Goal: Task Accomplishment & Management: Manage account settings

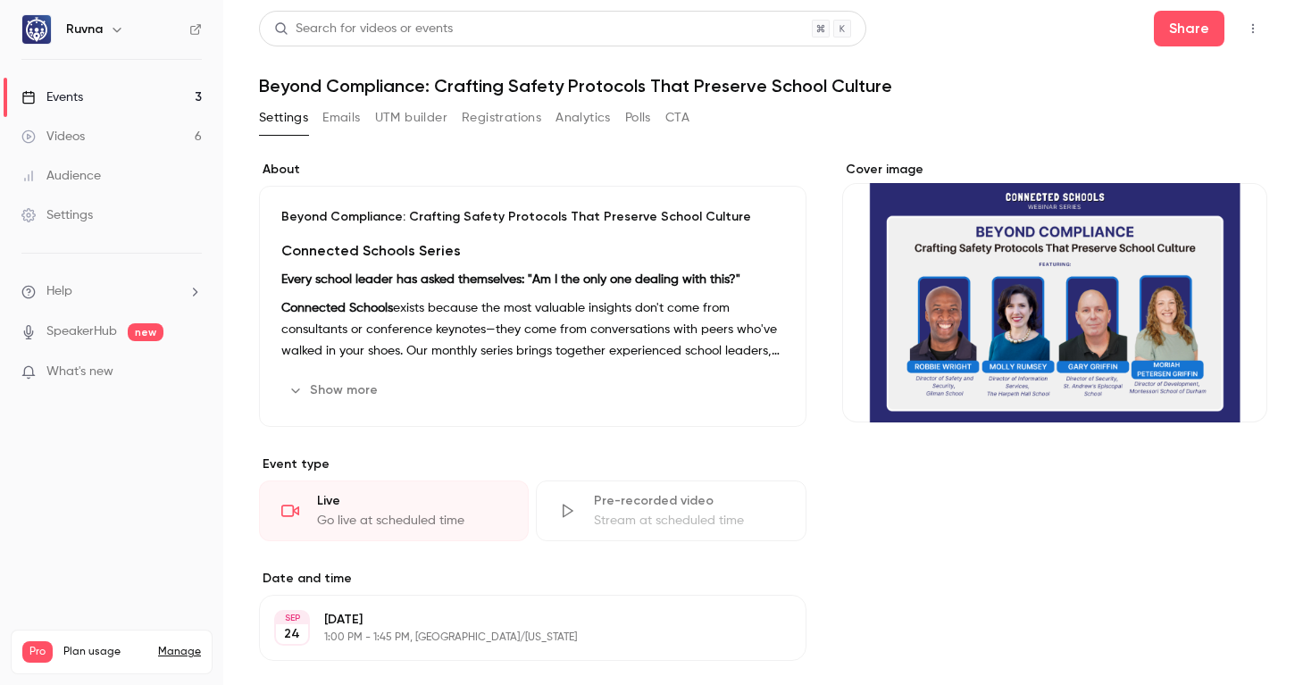
click at [504, 116] on button "Registrations" at bounding box center [501, 118] width 79 height 29
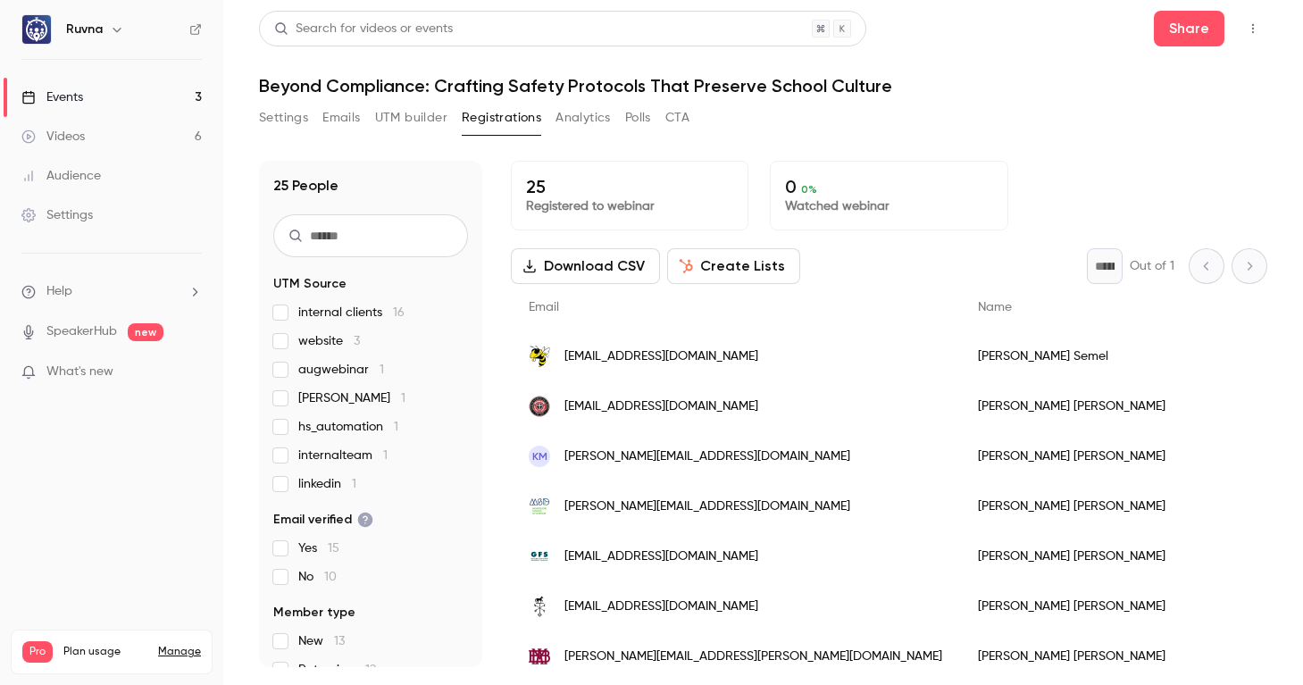
click at [423, 118] on button "UTM builder" at bounding box center [411, 118] width 72 height 29
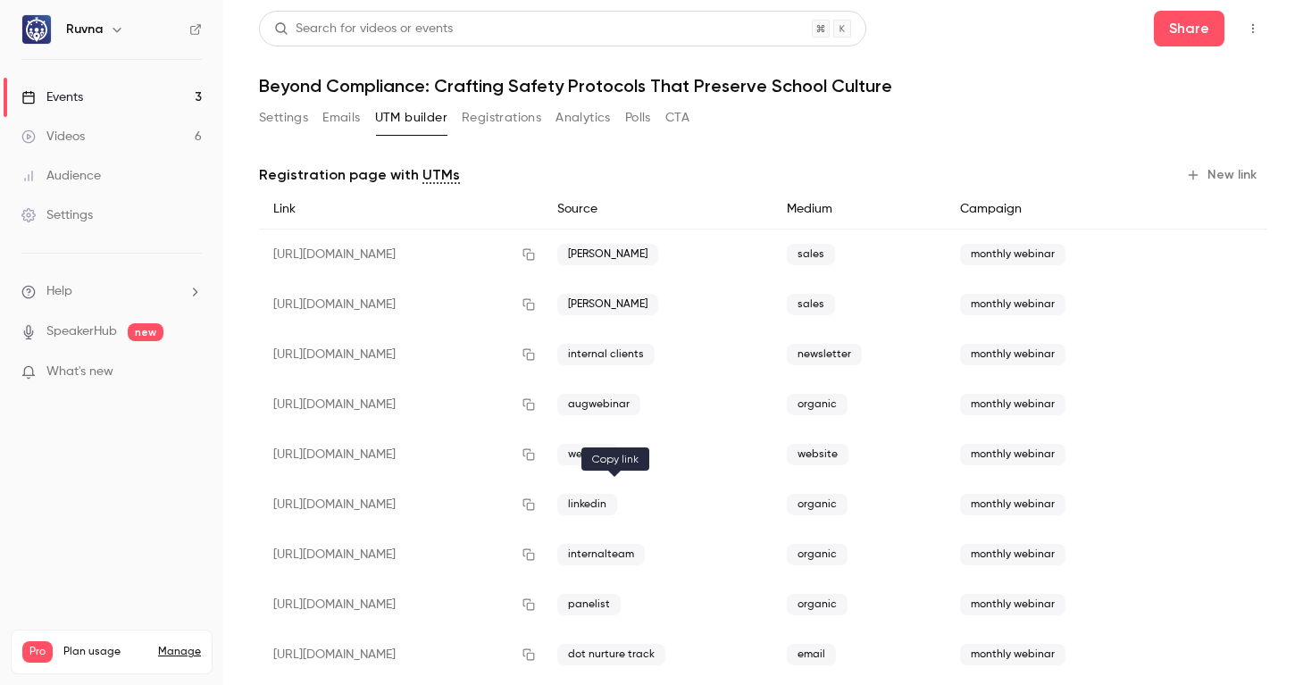
click at [536, 504] on icon "button" at bounding box center [529, 504] width 14 height 13
click at [536, 505] on icon "button" at bounding box center [529, 504] width 14 height 13
click at [1191, 178] on button "New link" at bounding box center [1223, 175] width 88 height 29
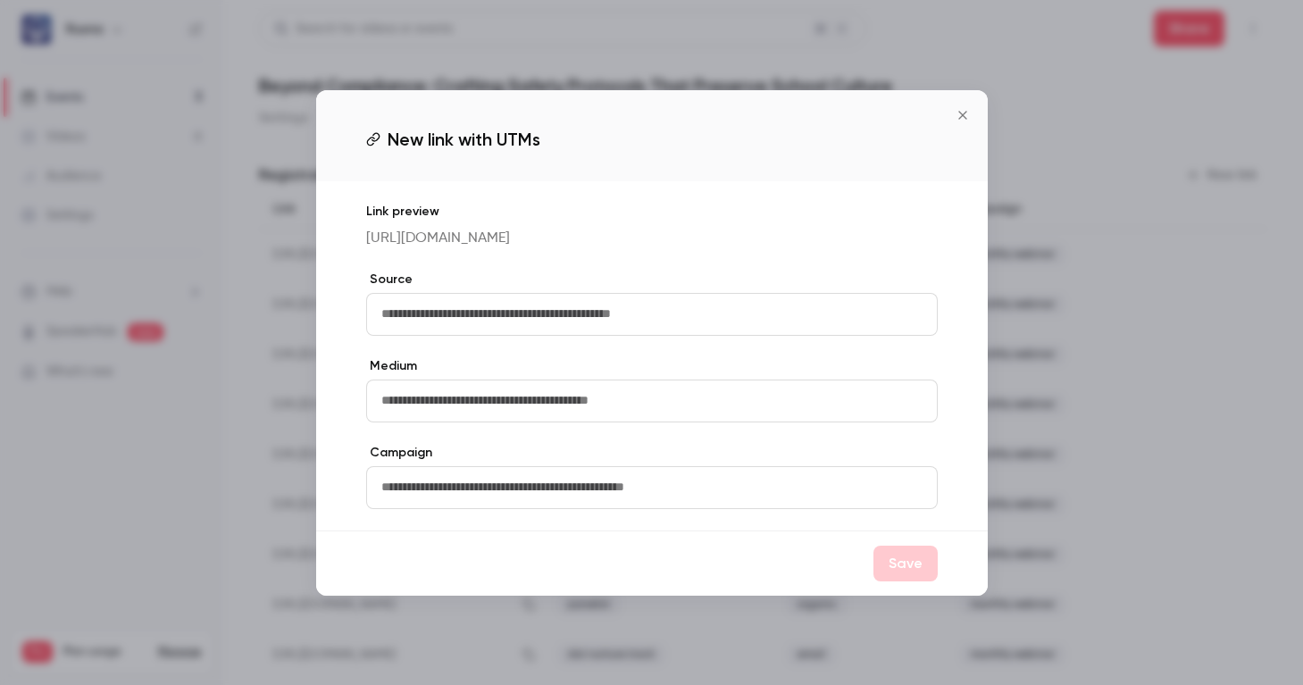
click at [526, 315] on input "text" at bounding box center [652, 314] width 572 height 43
type input "*****"
click at [485, 422] on input "text" at bounding box center [652, 401] width 572 height 43
click at [962, 108] on icon "Close" at bounding box center [962, 115] width 21 height 14
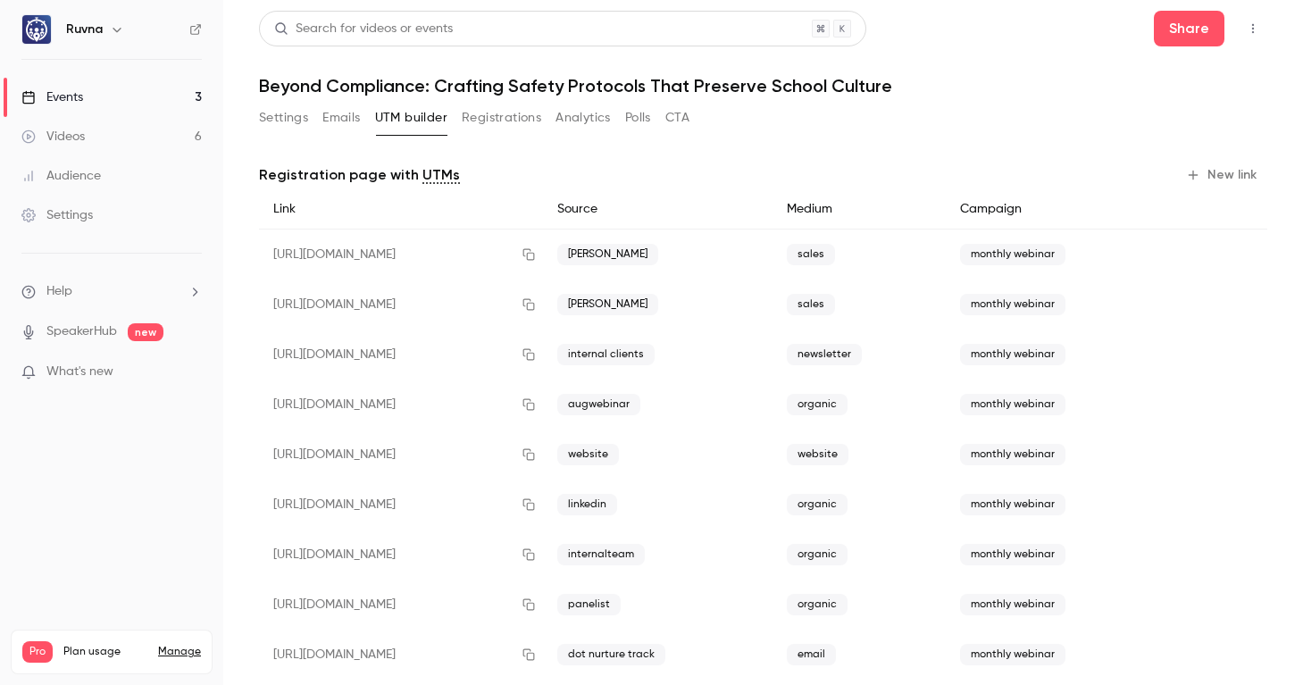
click at [1214, 175] on button "New link" at bounding box center [1223, 175] width 88 height 29
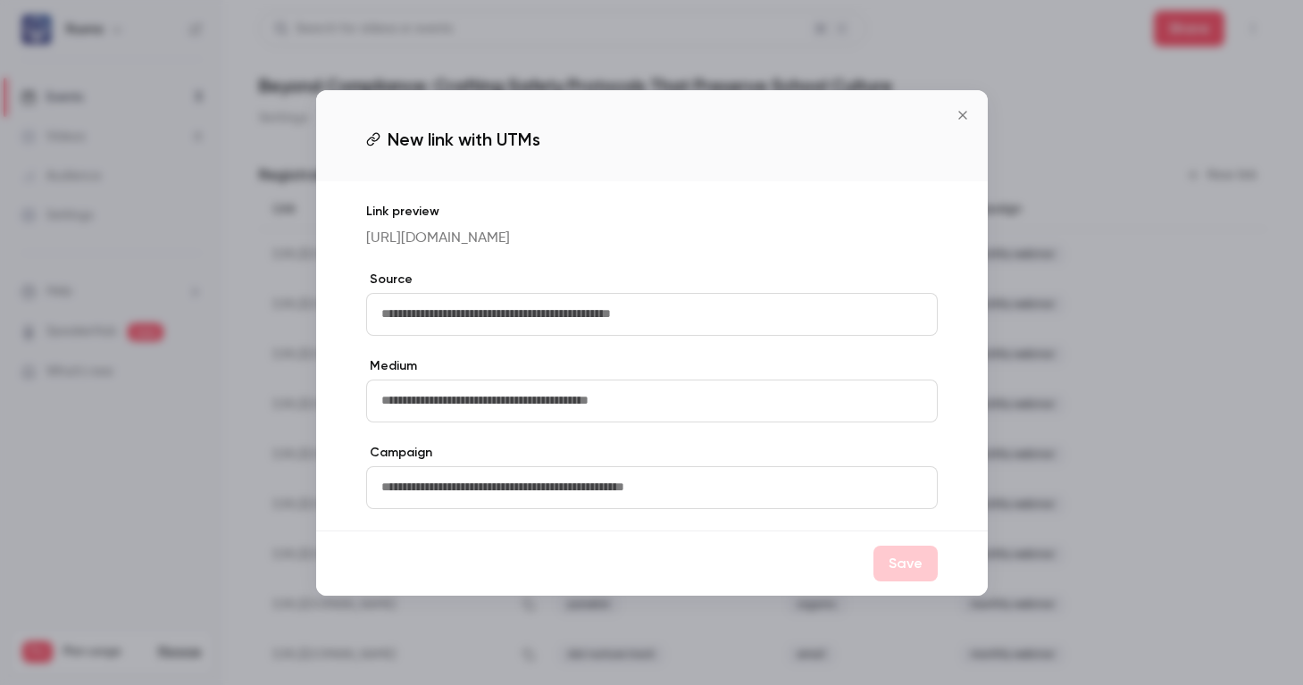
click at [645, 313] on input "text" at bounding box center [652, 314] width 572 height 43
type input "**********"
click at [514, 419] on input "text" at bounding box center [652, 401] width 572 height 43
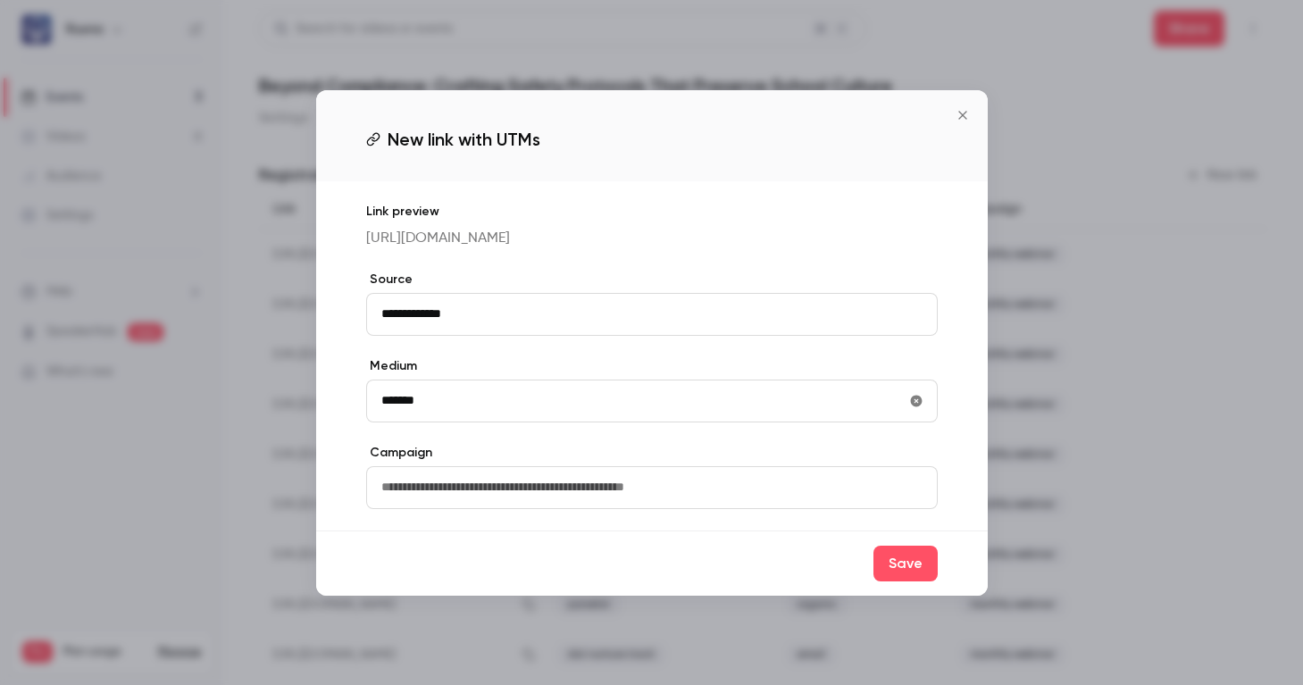
type input "*******"
click at [462, 492] on input "text" at bounding box center [652, 487] width 572 height 43
type input "**********"
click at [899, 581] on button "Save" at bounding box center [905, 564] width 64 height 36
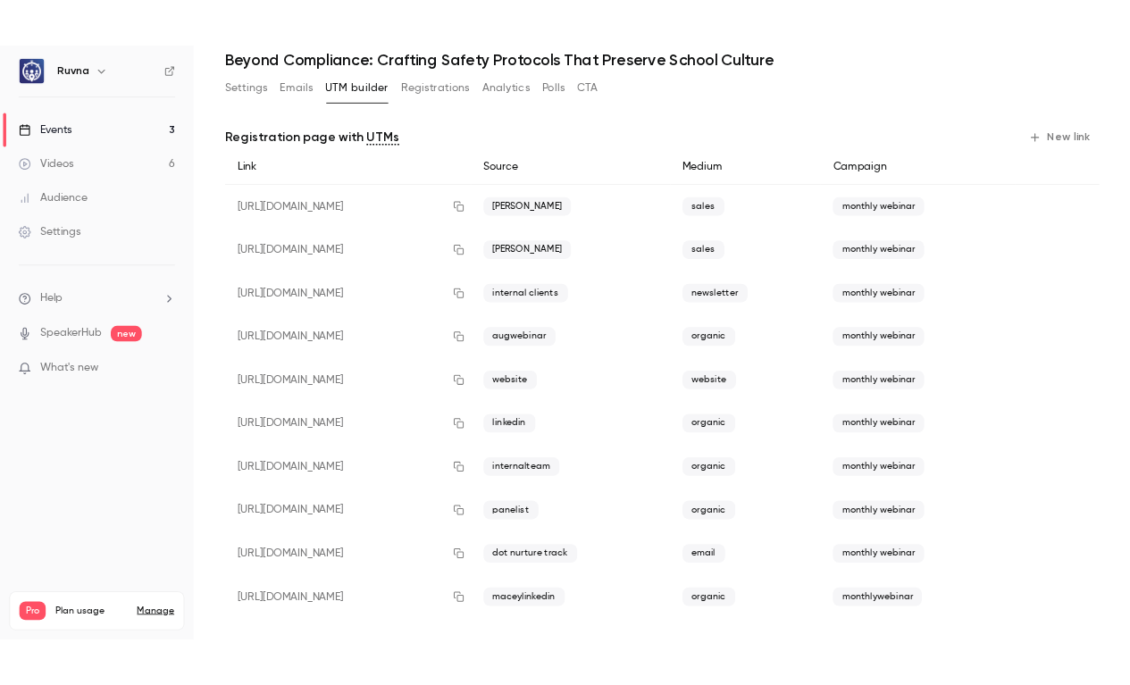
scroll to position [84, 0]
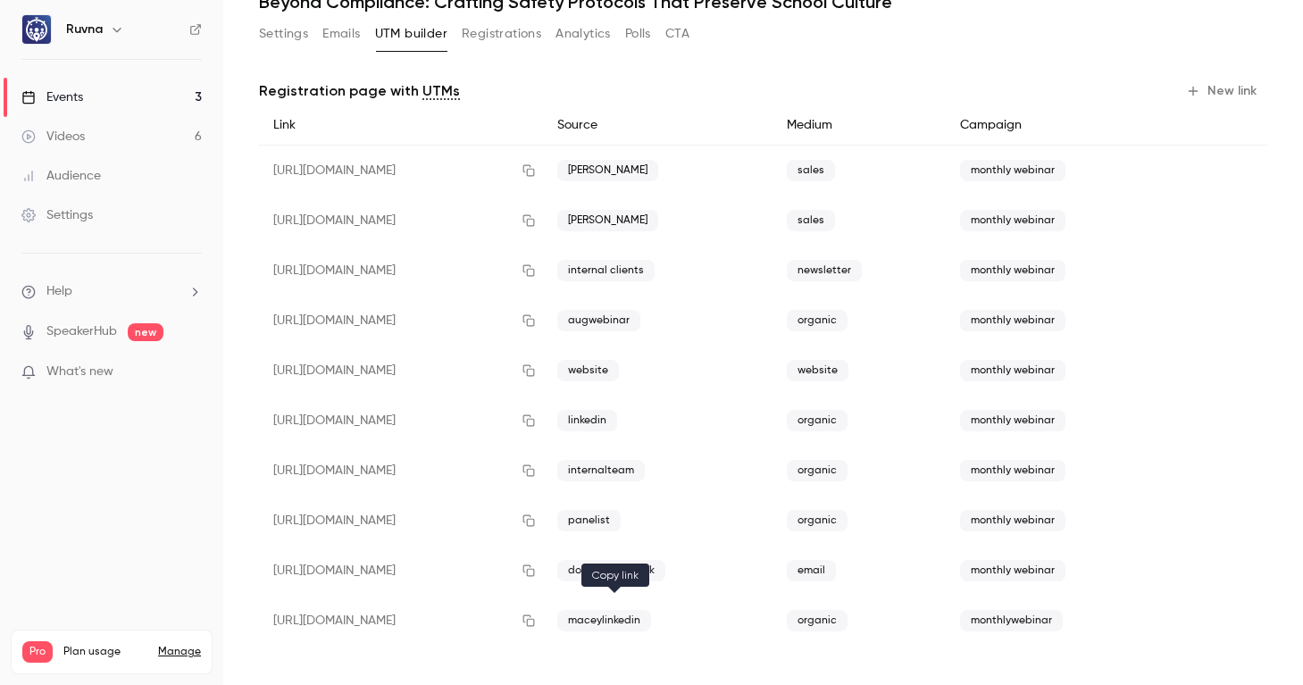
click at [536, 623] on icon "button" at bounding box center [529, 620] width 14 height 13
click at [536, 621] on icon "button" at bounding box center [529, 620] width 14 height 13
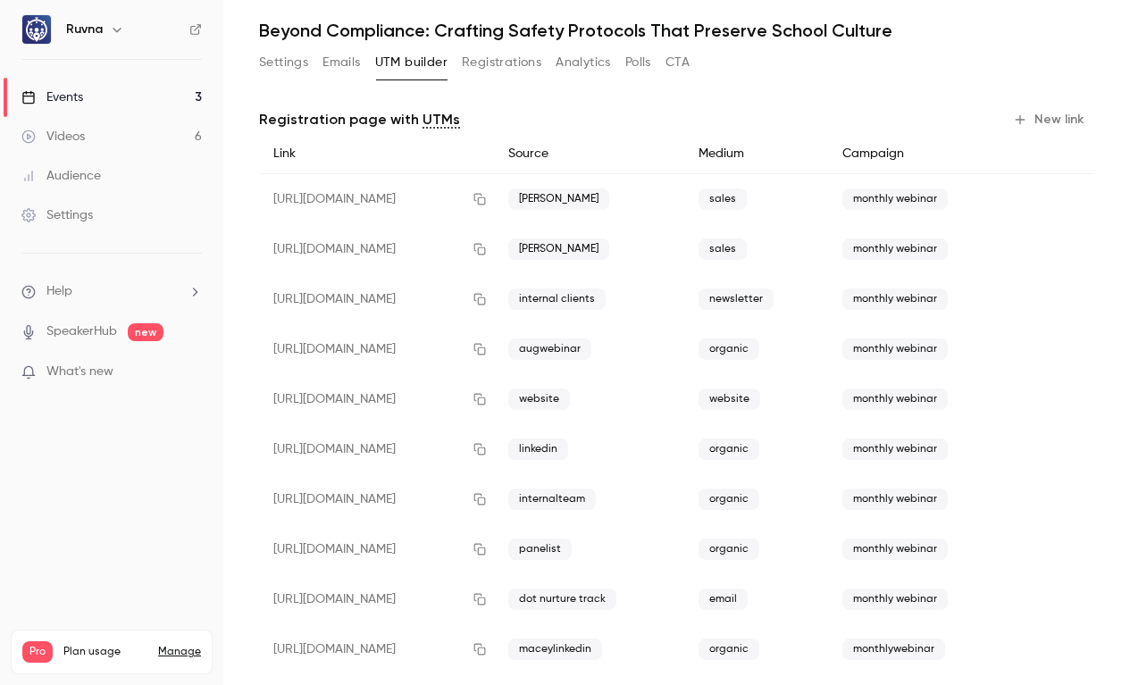
scroll to position [0, 0]
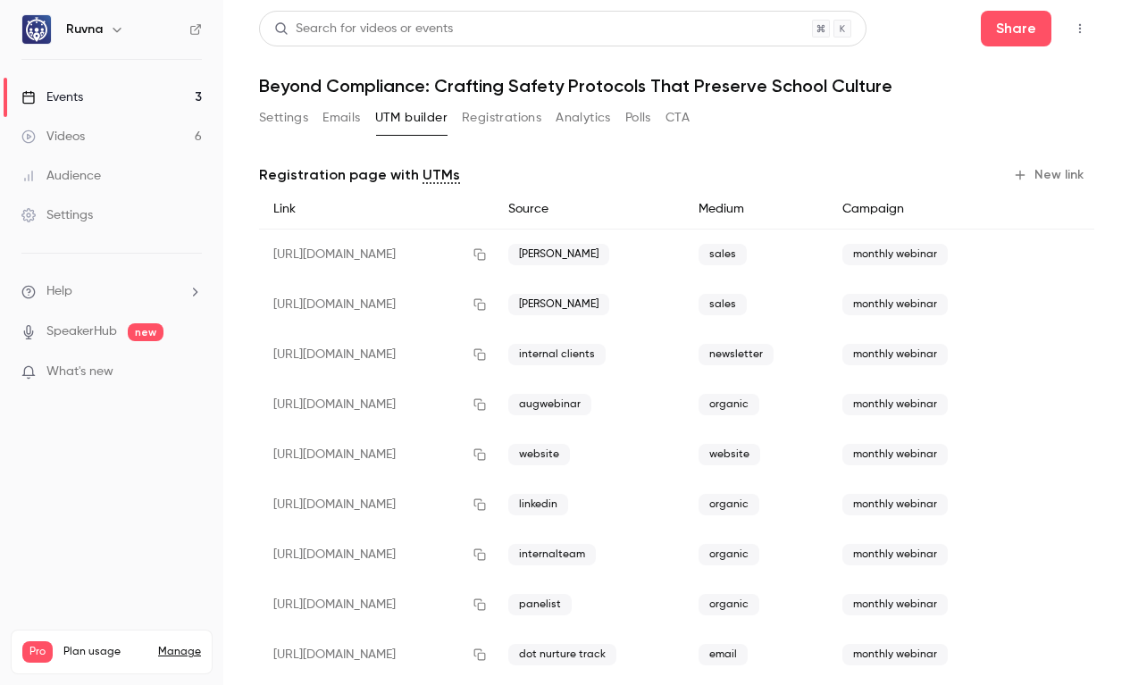
click at [280, 111] on button "Settings" at bounding box center [283, 118] width 49 height 29
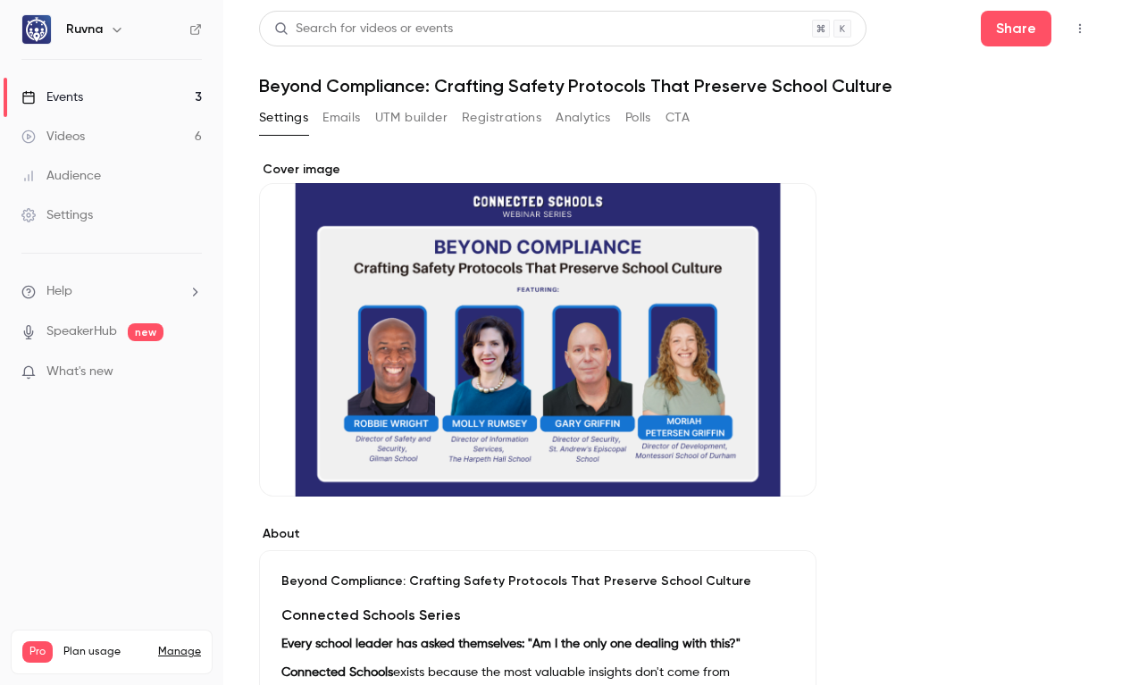
click at [336, 123] on button "Emails" at bounding box center [341, 118] width 38 height 29
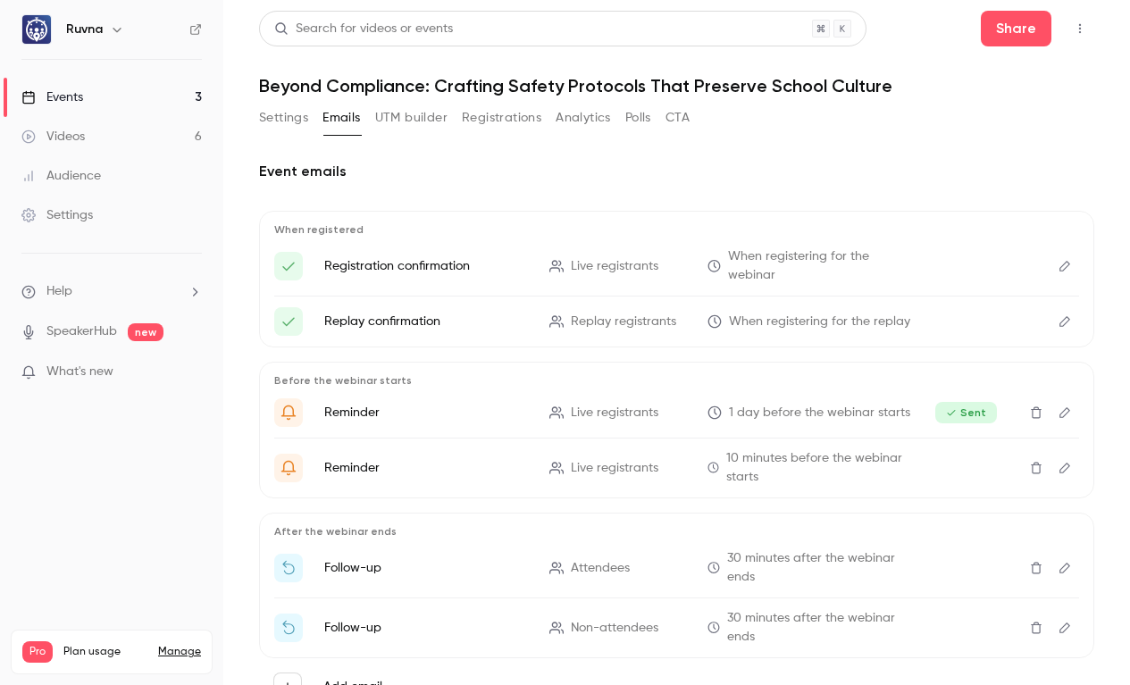
click at [503, 113] on button "Registrations" at bounding box center [501, 118] width 79 height 29
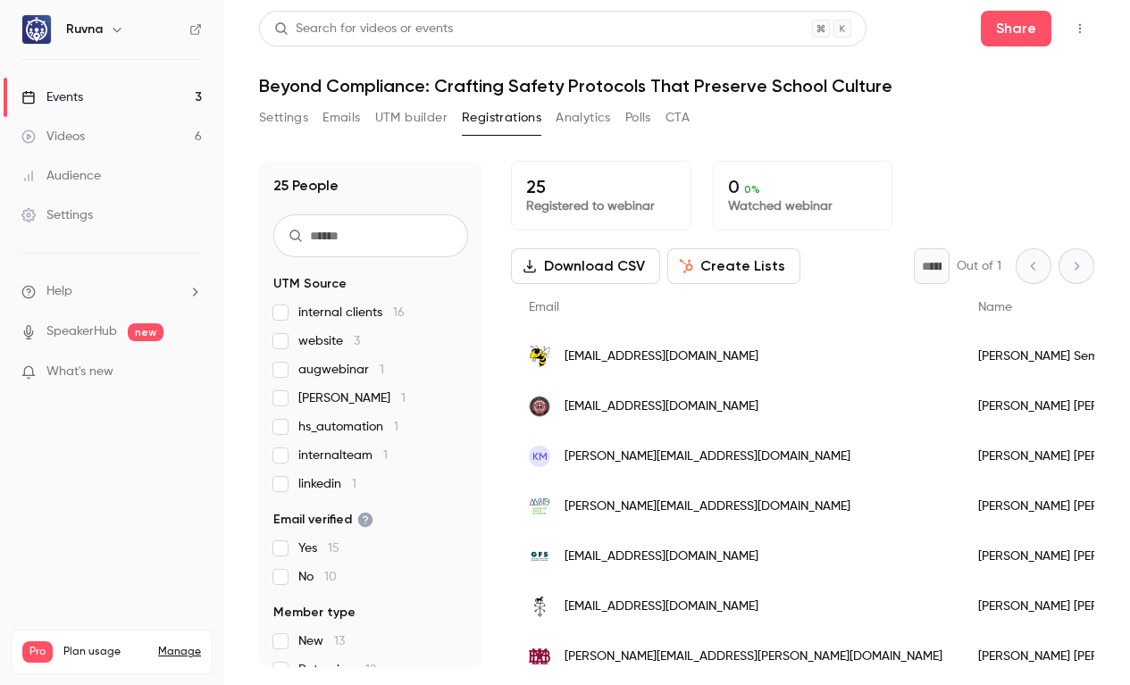
click at [295, 113] on button "Settings" at bounding box center [283, 118] width 49 height 29
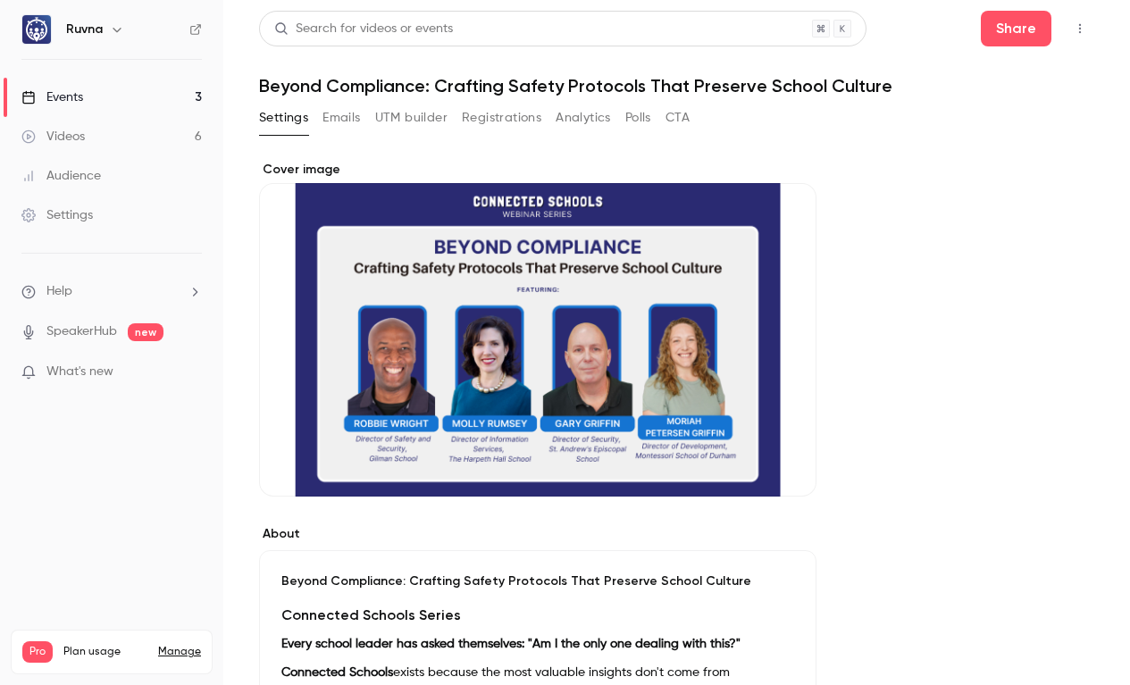
click at [499, 117] on button "Registrations" at bounding box center [501, 118] width 79 height 29
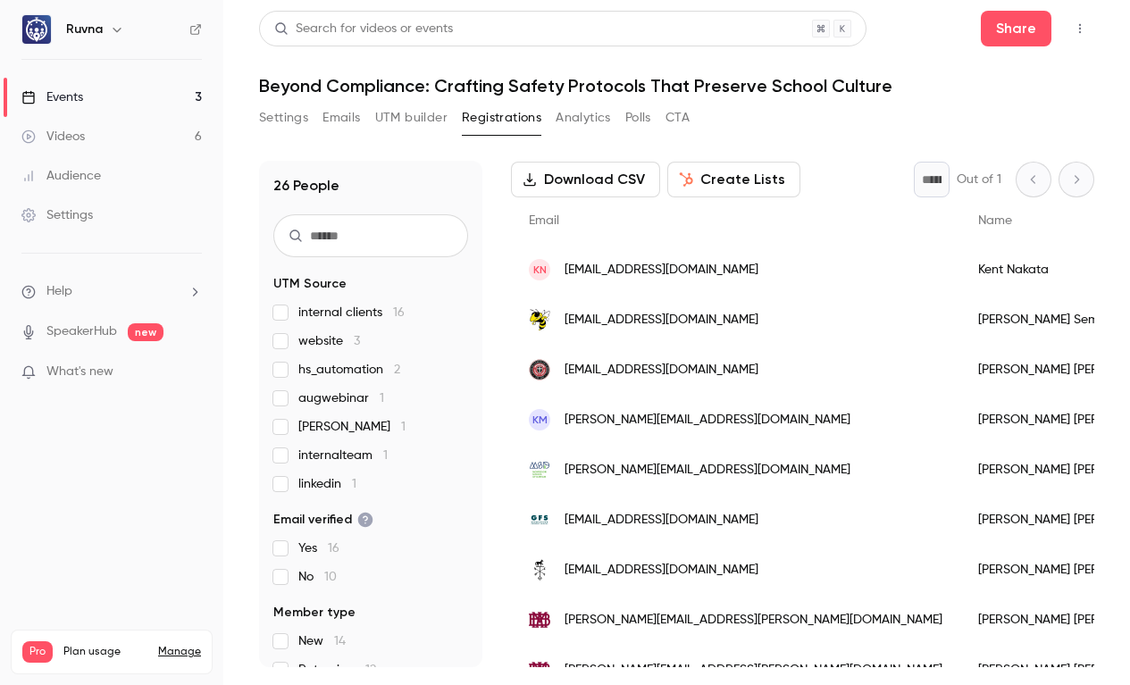
click at [439, 124] on button "UTM builder" at bounding box center [411, 118] width 72 height 29
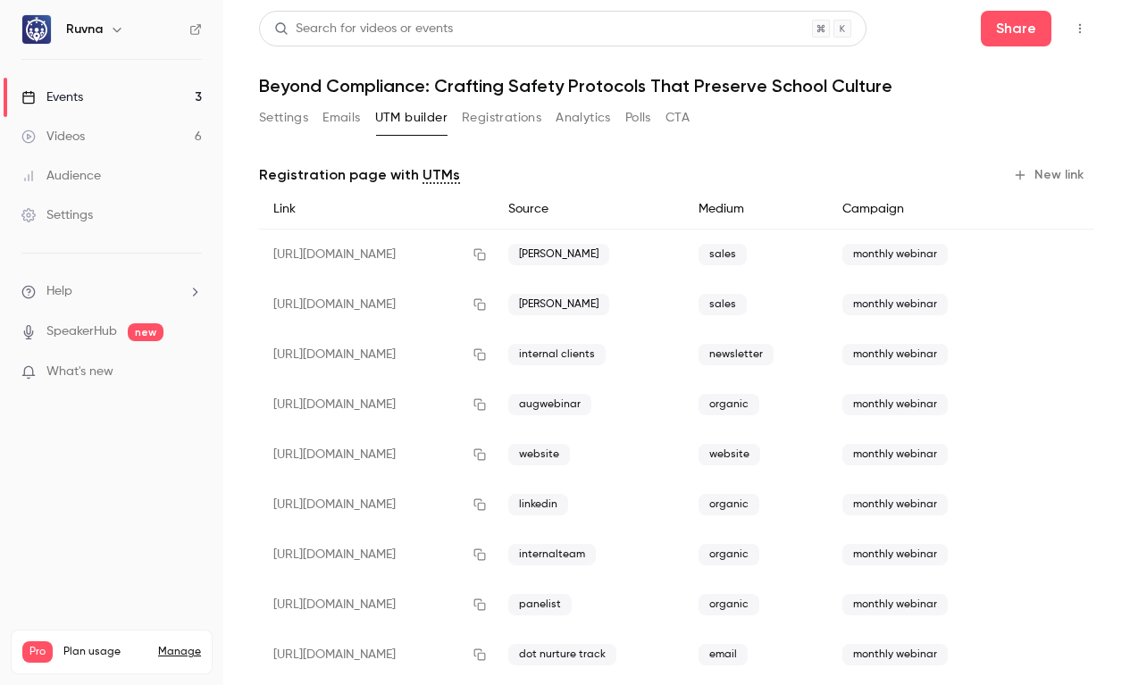
click at [511, 121] on button "Registrations" at bounding box center [501, 118] width 79 height 29
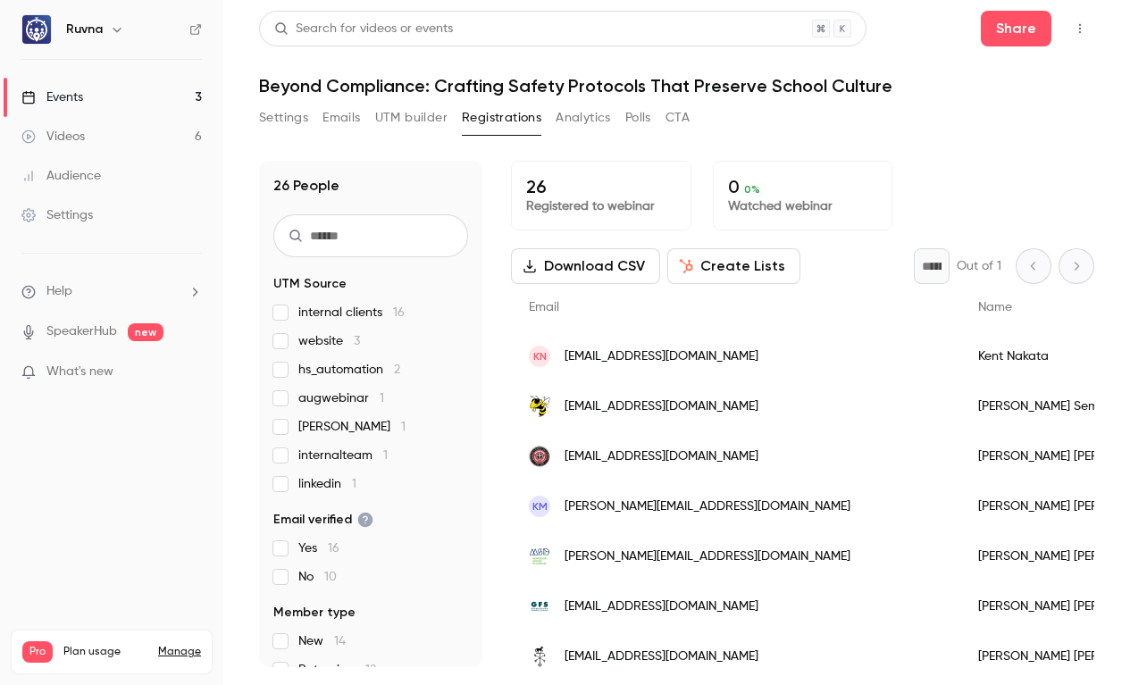
click at [282, 122] on button "Settings" at bounding box center [283, 118] width 49 height 29
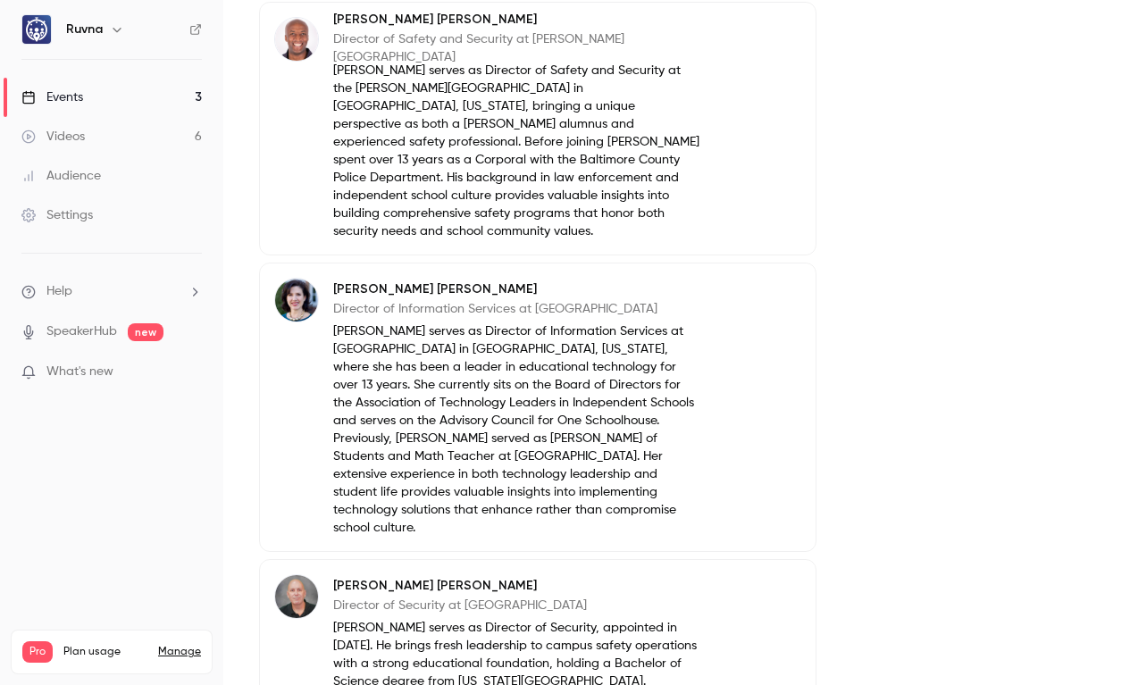
scroll to position [1069, 0]
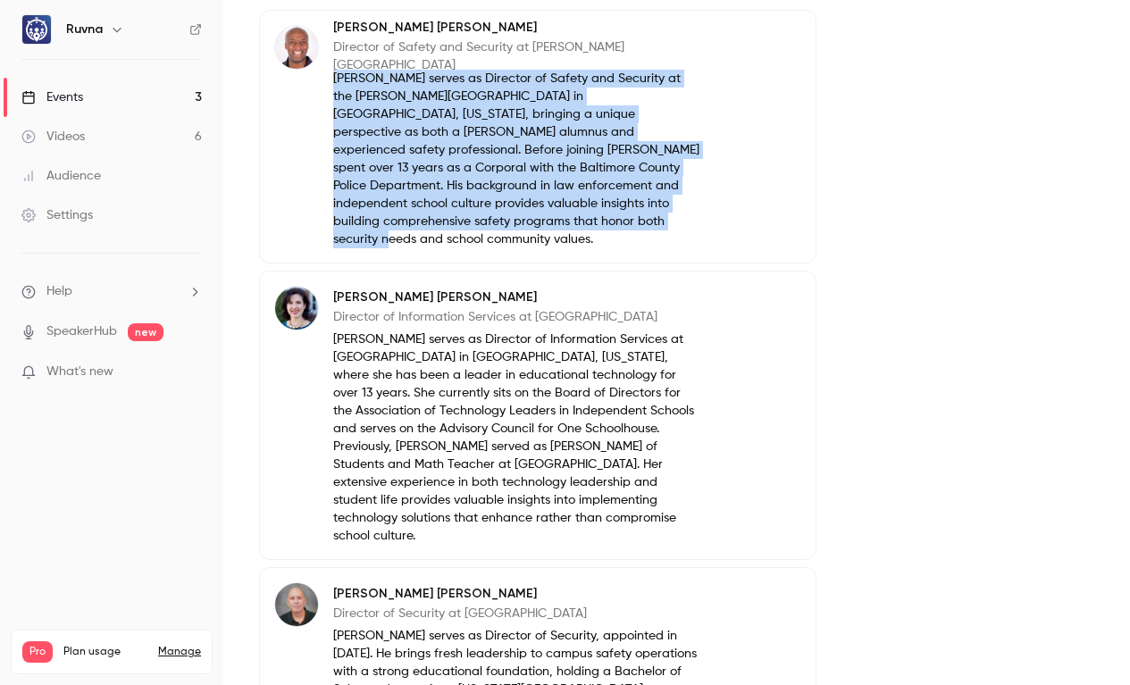
drag, startPoint x: 336, startPoint y: 78, endPoint x: 429, endPoint y: 219, distance: 168.9
click at [429, 219] on p "[PERSON_NAME] serves as Director of Safety and Security at the [PERSON_NAME][GE…" at bounding box center [516, 159] width 367 height 179
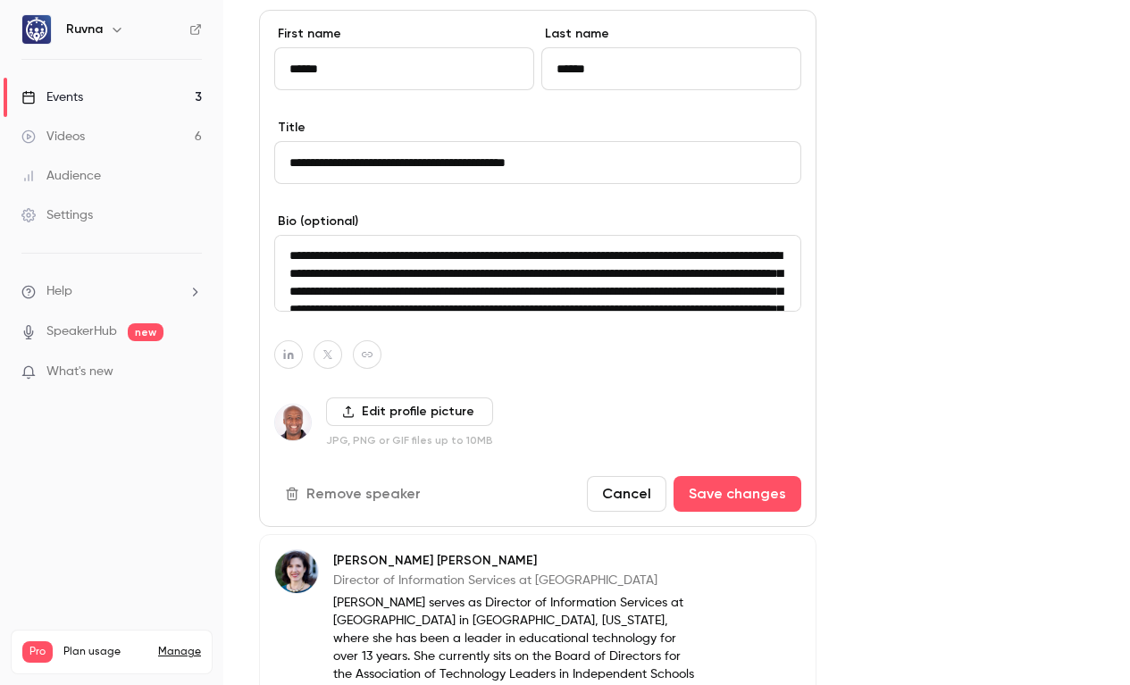
click at [414, 300] on textarea "**********" at bounding box center [537, 273] width 527 height 77
click at [643, 500] on button "Cancel" at bounding box center [626, 494] width 79 height 36
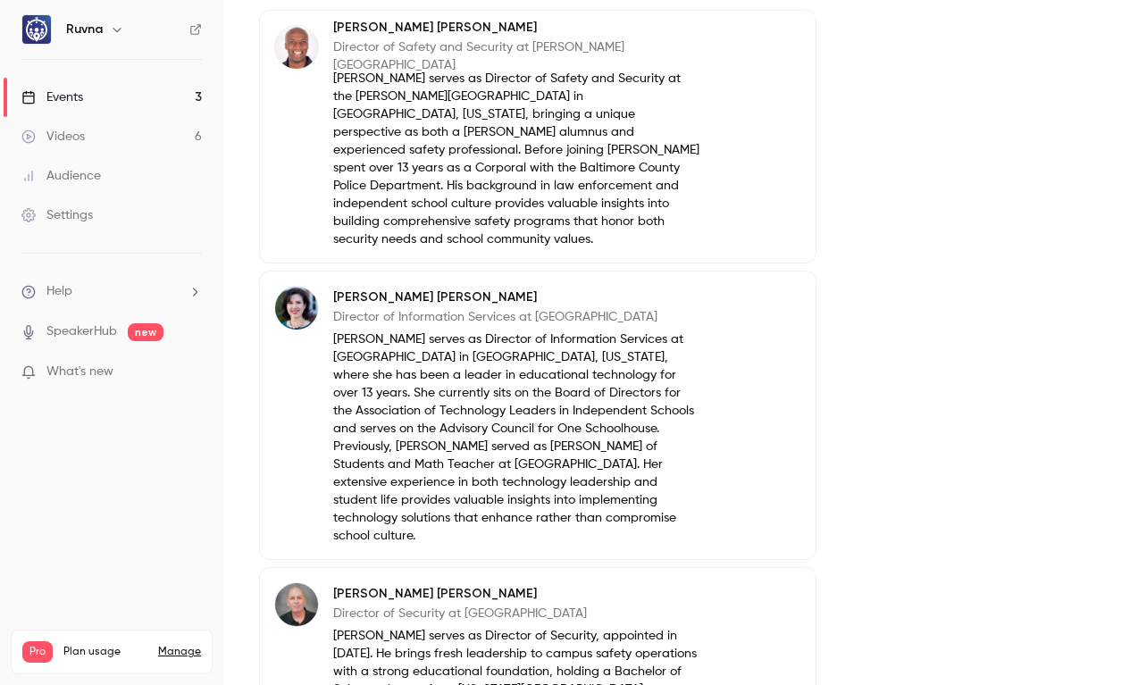
click at [467, 383] on p "[PERSON_NAME] serves as Director of Information Services at [GEOGRAPHIC_DATA] i…" at bounding box center [516, 437] width 367 height 214
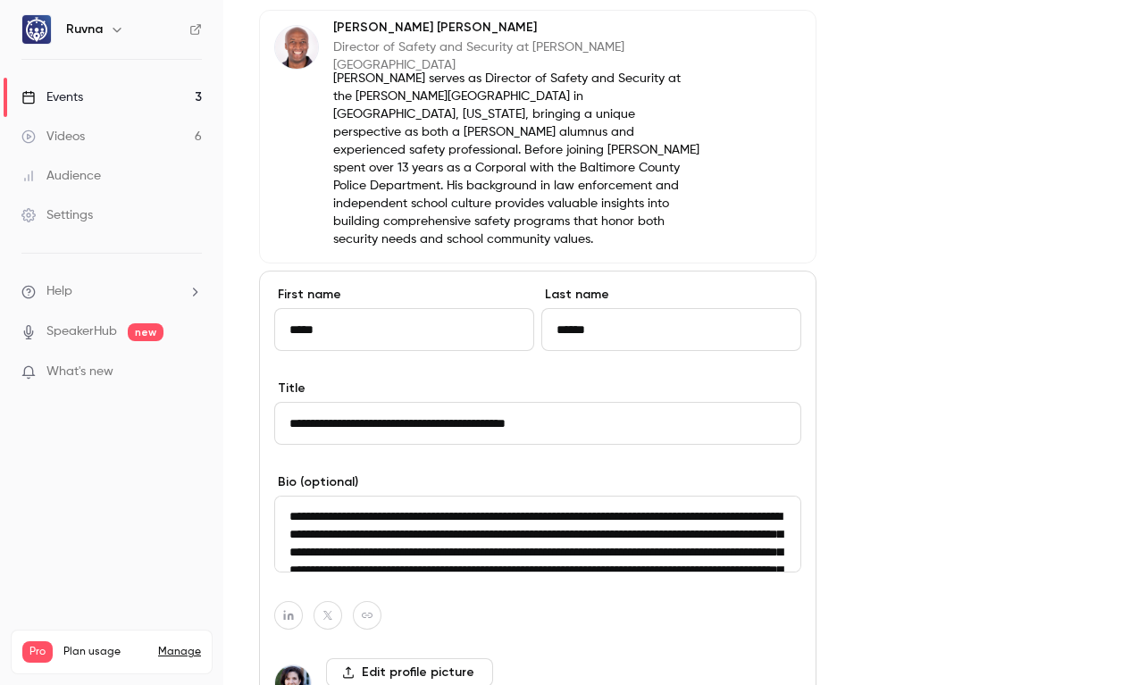
click at [443, 499] on textarea "**********" at bounding box center [537, 534] width 527 height 77
click at [246, 425] on main "Search for videos or events Share Beyond Compliance: Crafting Safety Protocols …" at bounding box center [676, 342] width 906 height 685
click at [898, 340] on div "About Beyond Compliance: Crafting Safety Protocols That Preserve School Culture…" at bounding box center [676, 273] width 835 height 2362
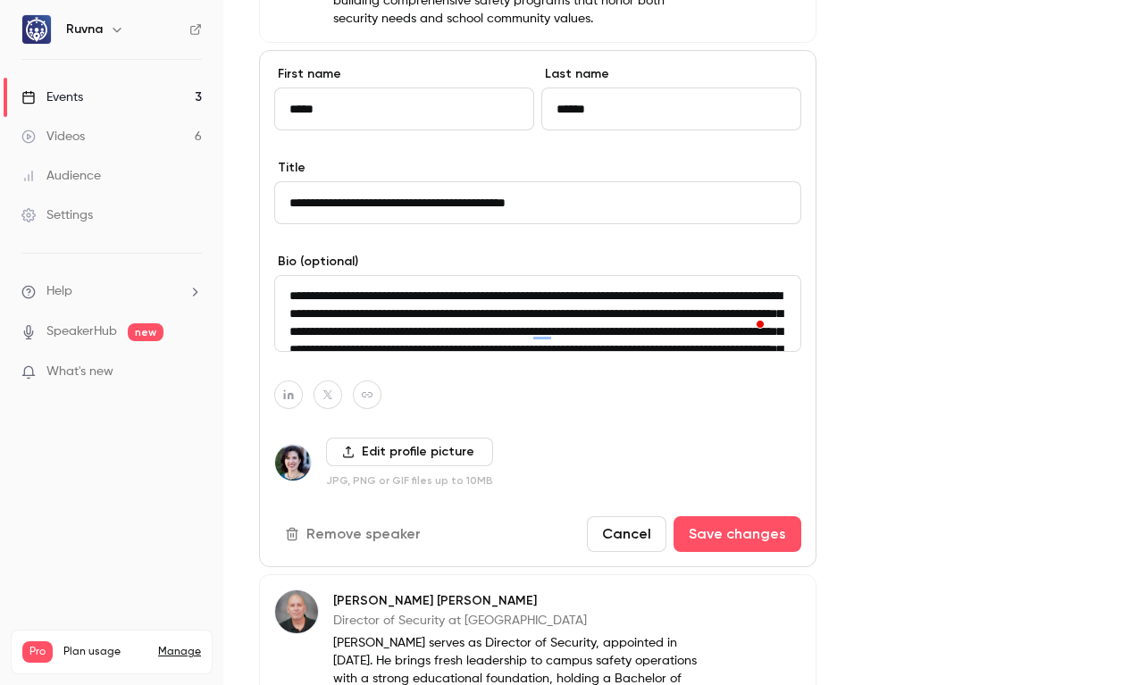
scroll to position [1348, 0]
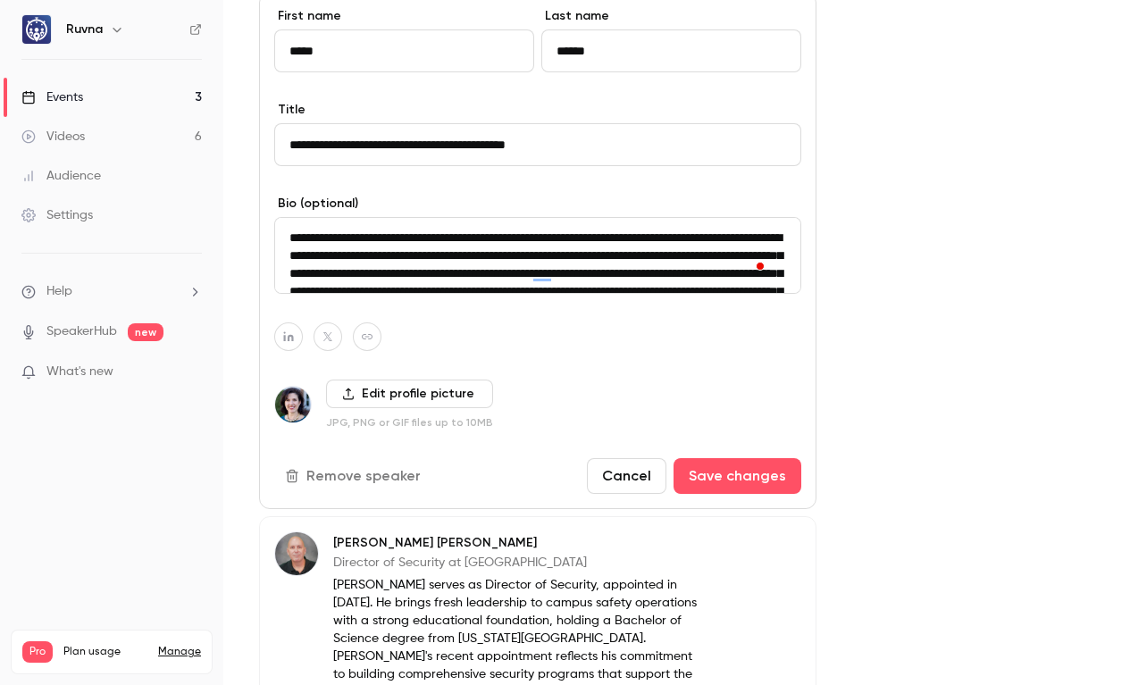
click at [631, 458] on button "Cancel" at bounding box center [626, 476] width 79 height 36
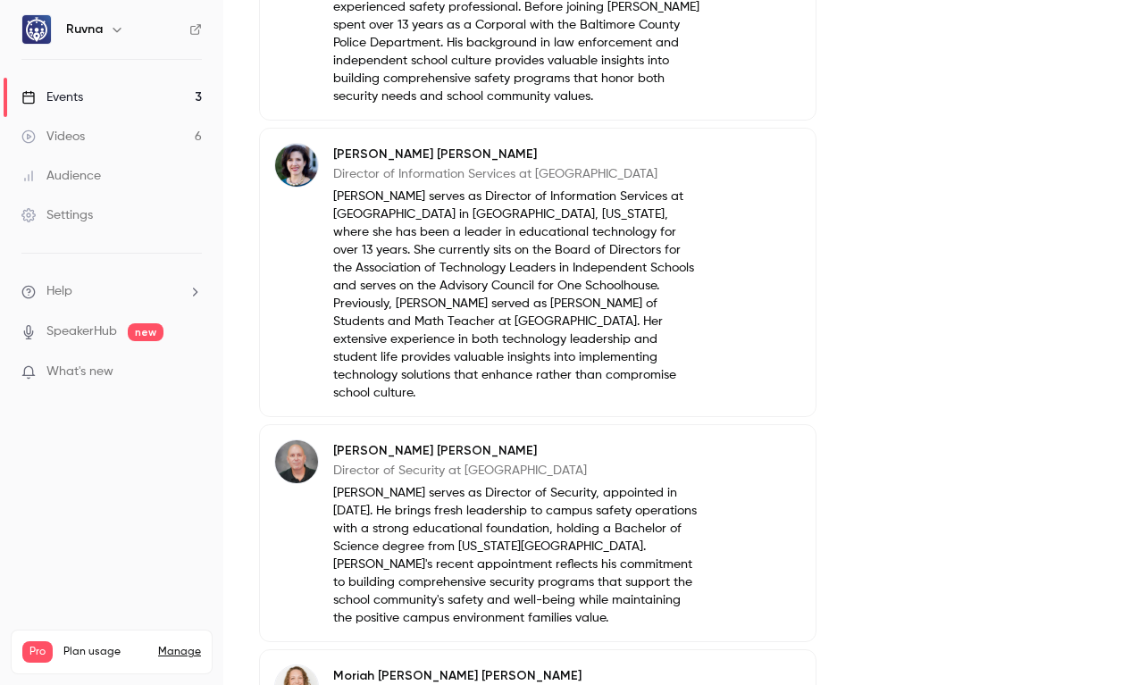
scroll to position [1232, 0]
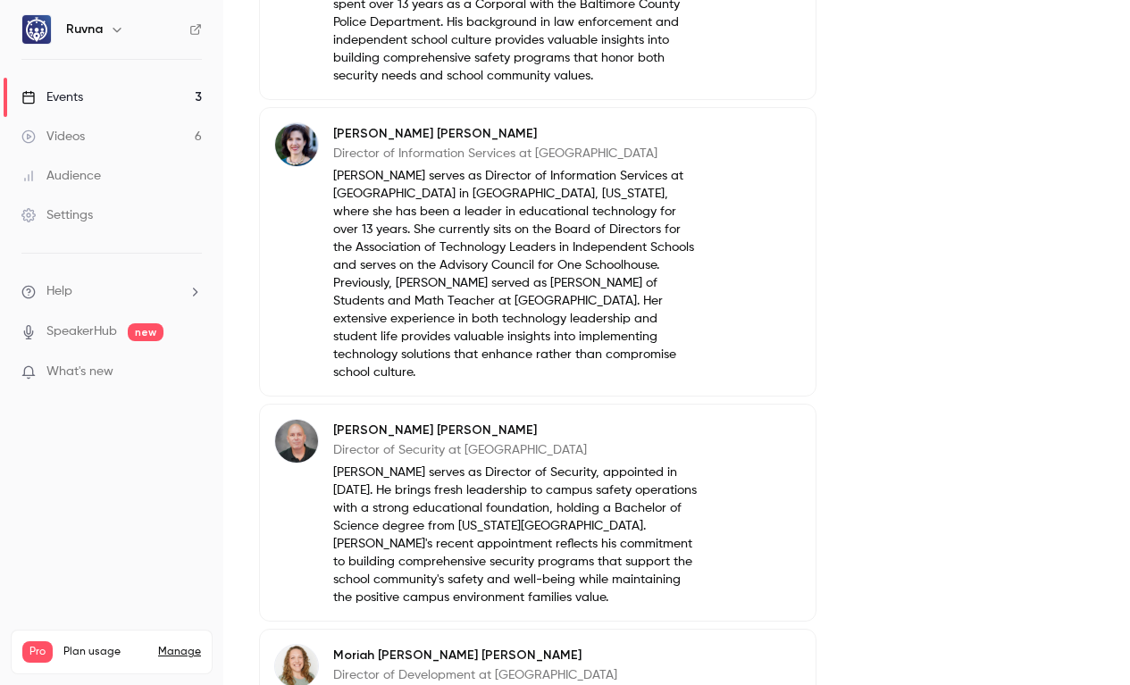
click at [578, 491] on p "[PERSON_NAME] serves as Director of Security, appointed in [DATE]. He brings fr…" at bounding box center [516, 535] width 367 height 143
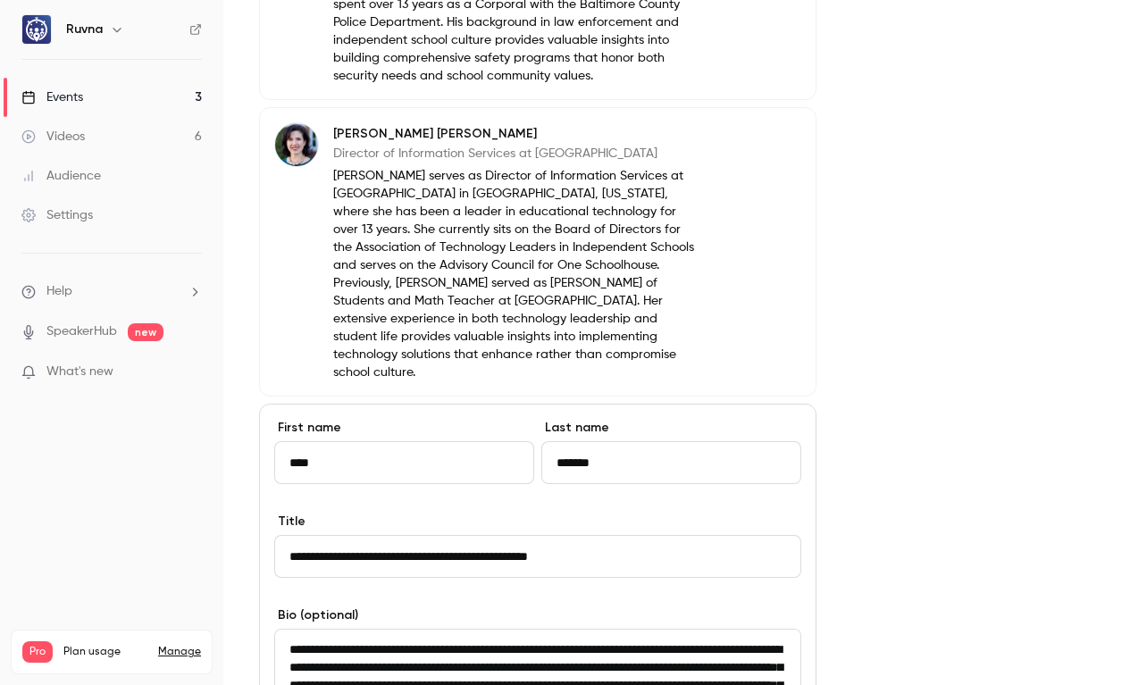
scroll to position [1393, 0]
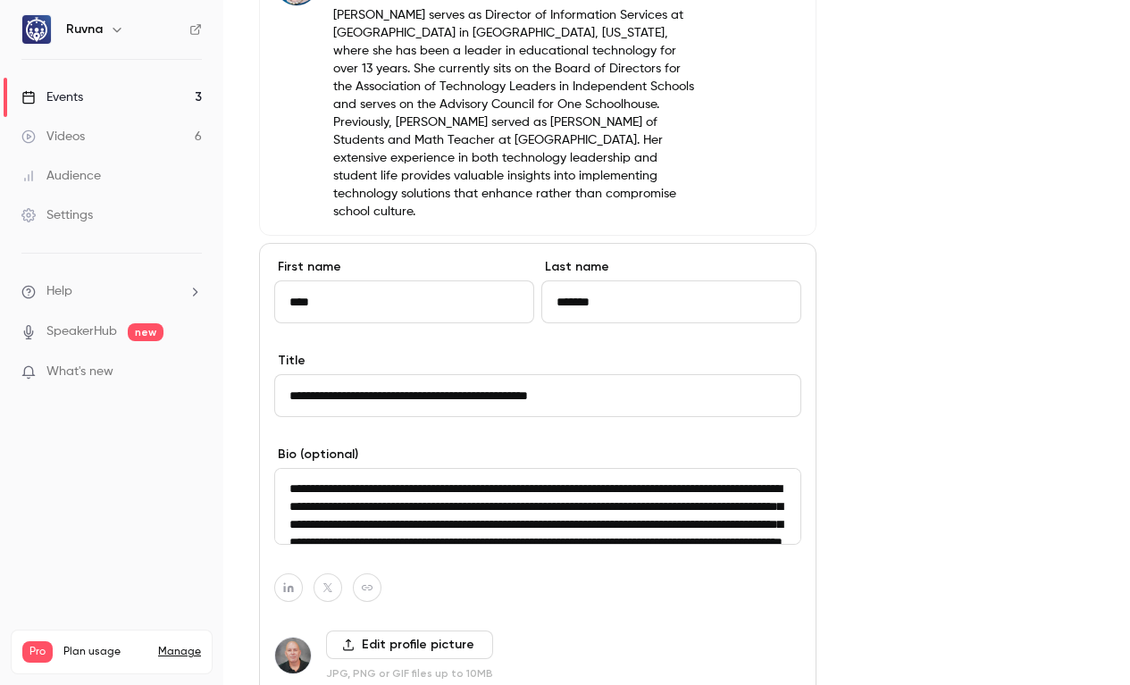
click at [517, 496] on textarea "**********" at bounding box center [537, 506] width 527 height 77
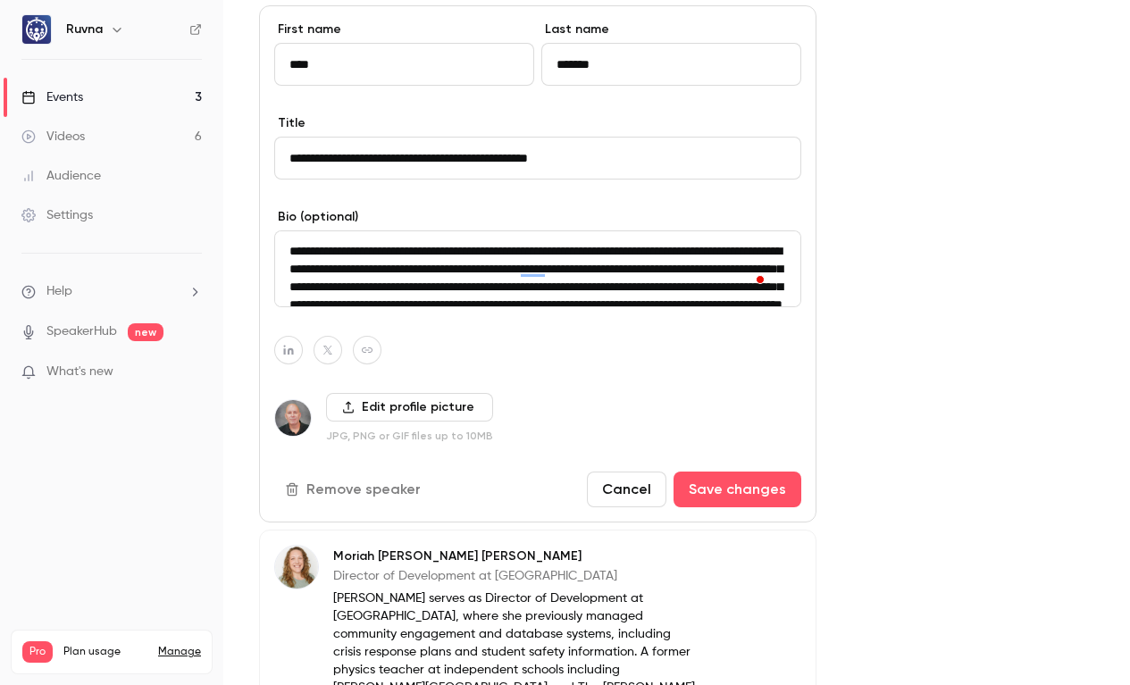
scroll to position [1691, 0]
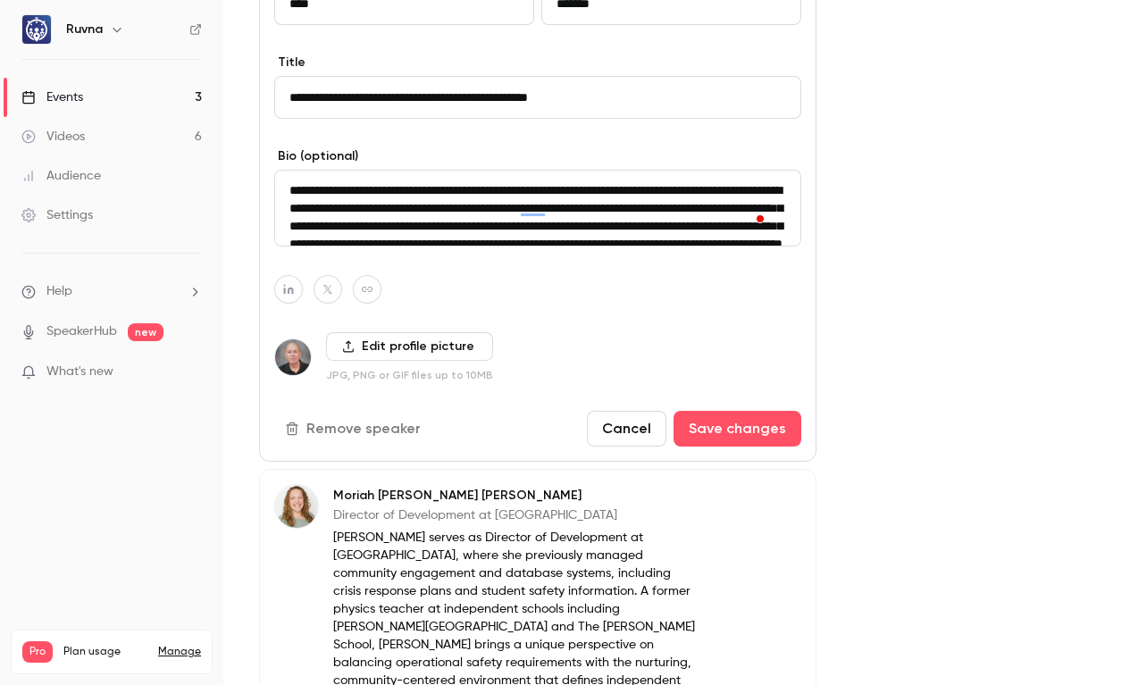
click at [380, 529] on p "[PERSON_NAME] serves as Director of Development at [GEOGRAPHIC_DATA], where she…" at bounding box center [516, 618] width 367 height 179
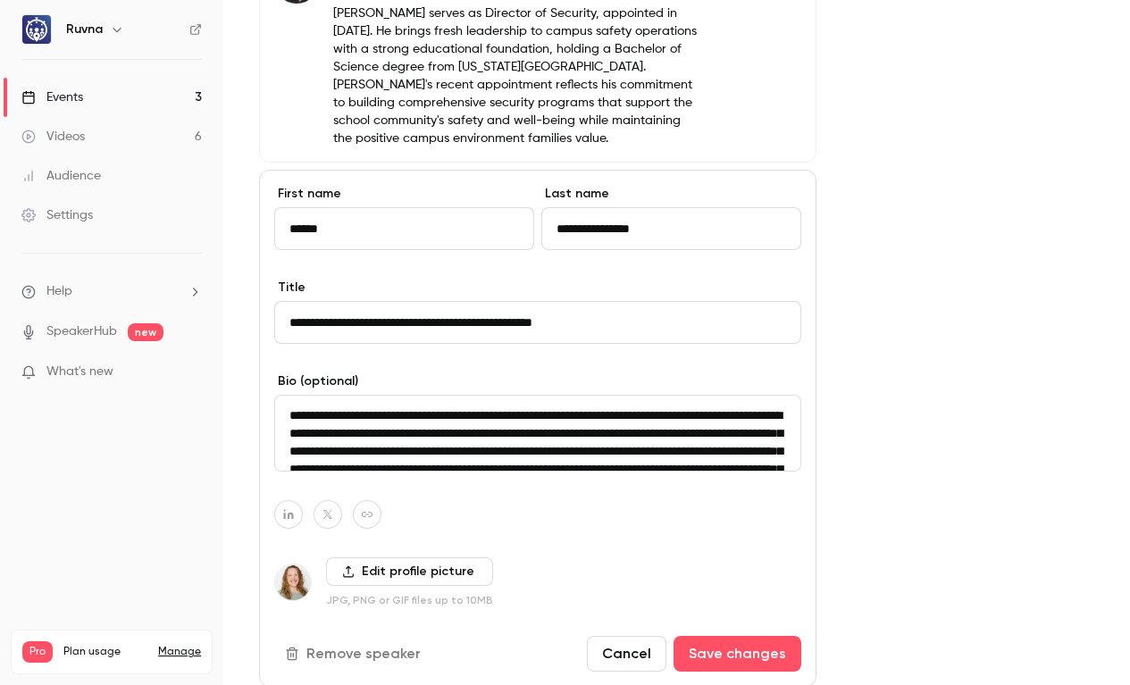
click at [502, 406] on textarea "**********" at bounding box center [537, 433] width 527 height 77
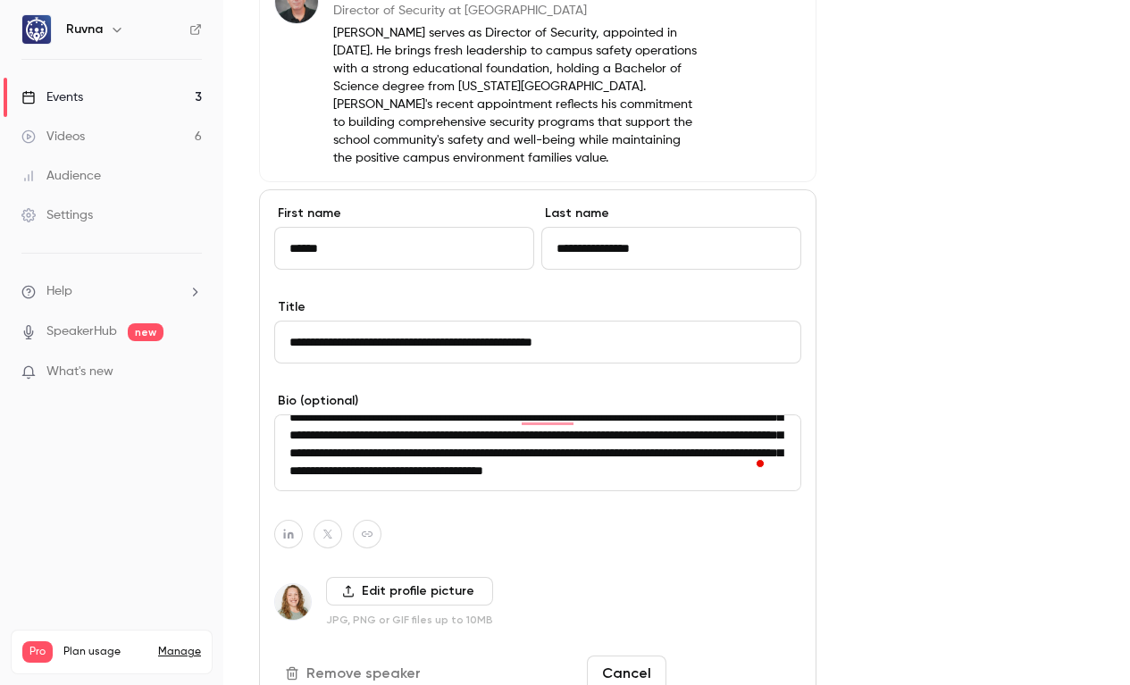
scroll to position [1672, 0]
click at [643, 656] on button "Cancel" at bounding box center [626, 674] width 79 height 36
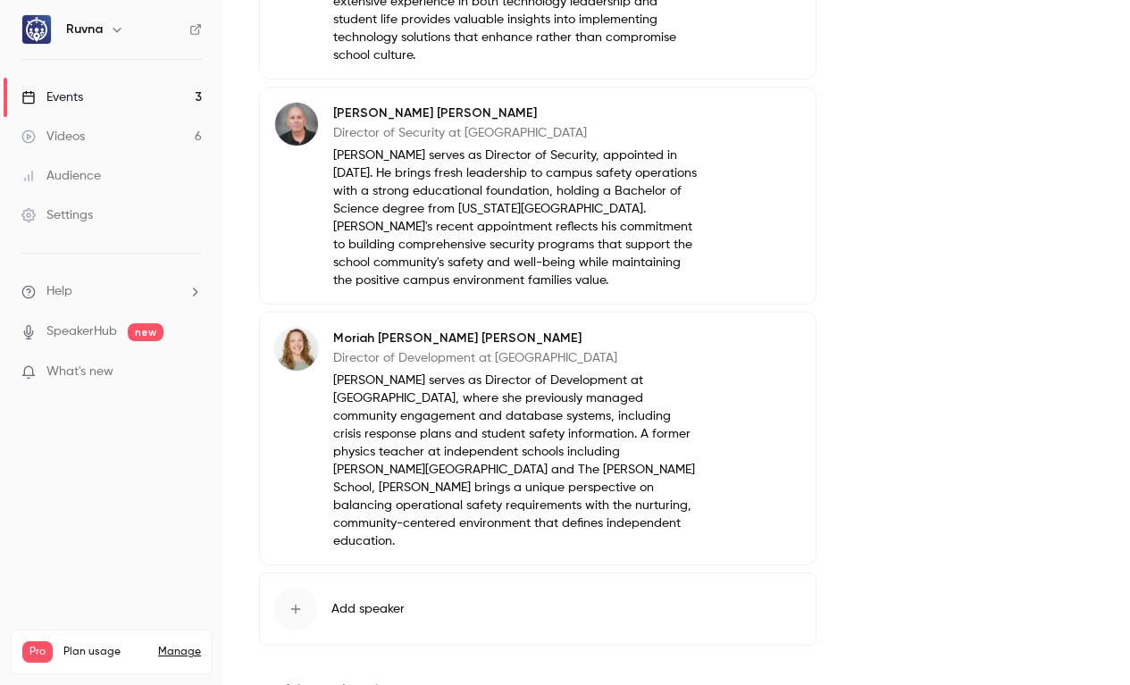
click at [76, 98] on div "Events" at bounding box center [52, 97] width 62 height 18
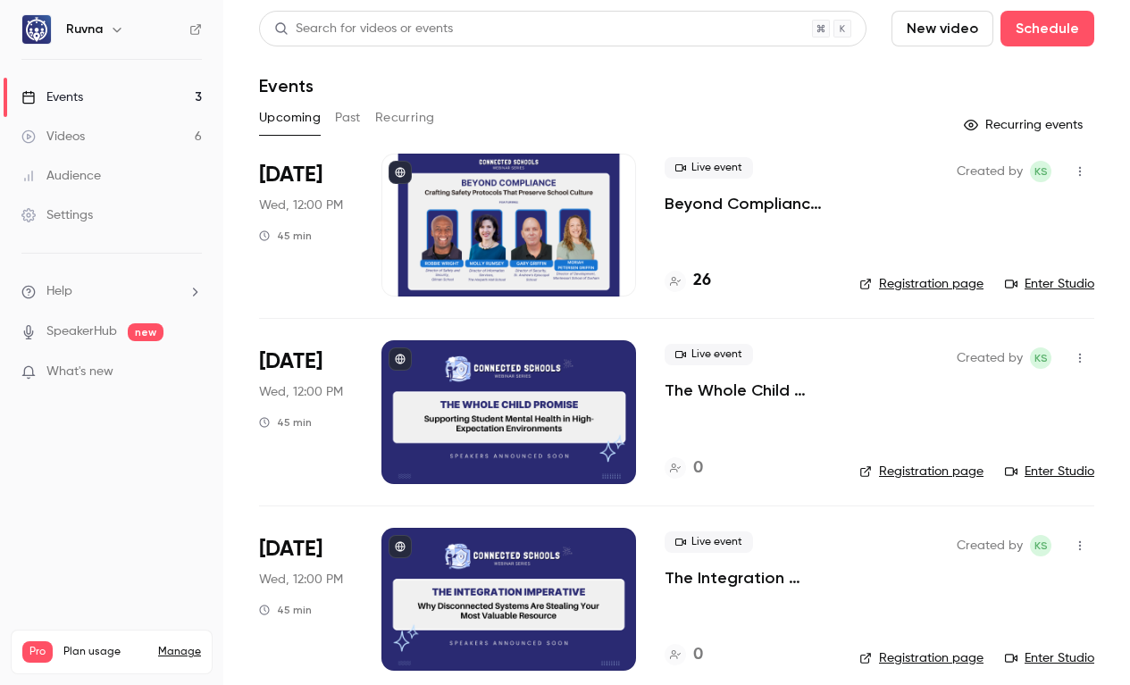
click at [1023, 280] on link "Enter Studio" at bounding box center [1049, 284] width 89 height 18
